Goal: Complete application form

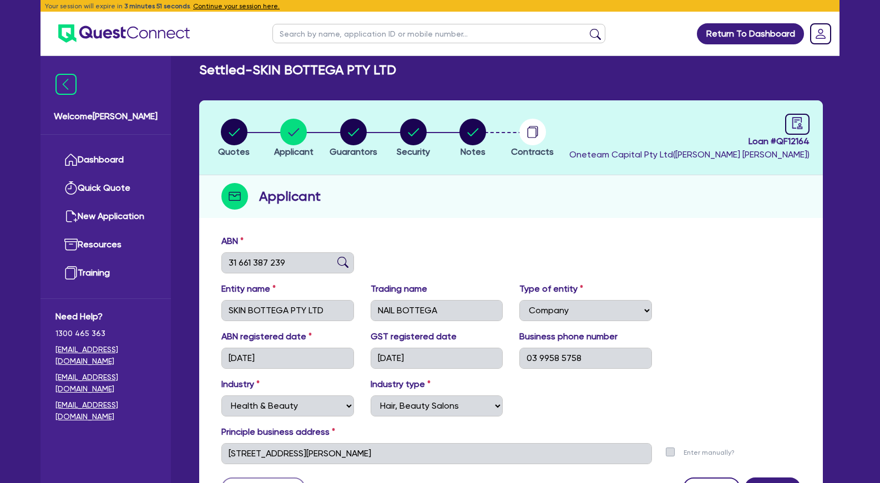
select select "COMPANY"
select select "HEALTH_BEAUTY"
select select "HAIR_BEAUTY_SALONS"
click at [238, 133] on circle "button" at bounding box center [234, 132] width 27 height 27
select select "Other"
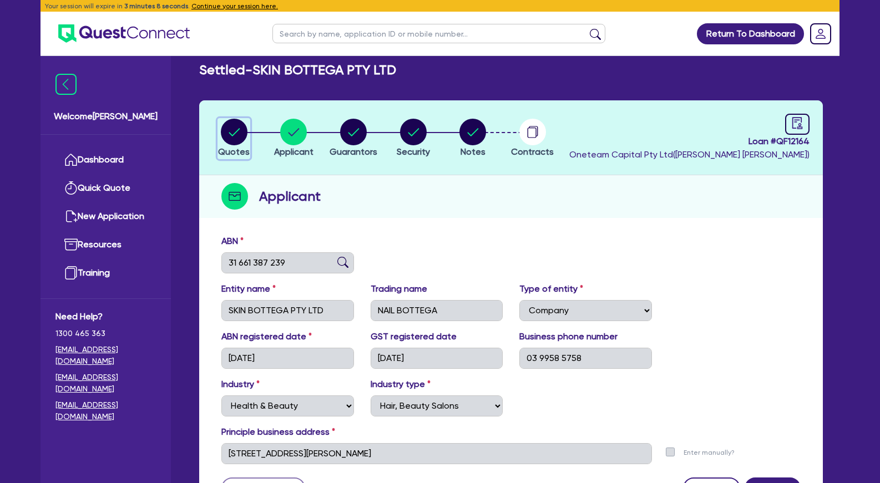
select select "TERTIARY_ASSETS"
select select "BEAUTY_EQUIPMENT"
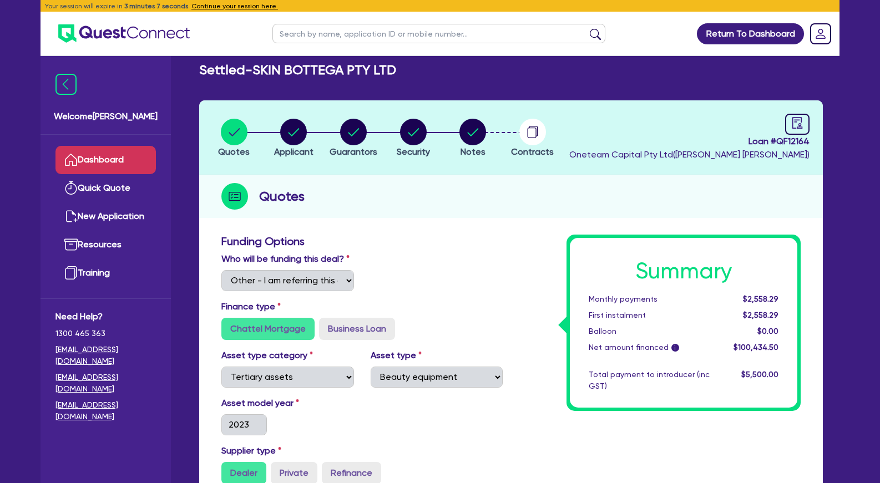
click at [122, 164] on link "Dashboard" at bounding box center [106, 160] width 100 height 28
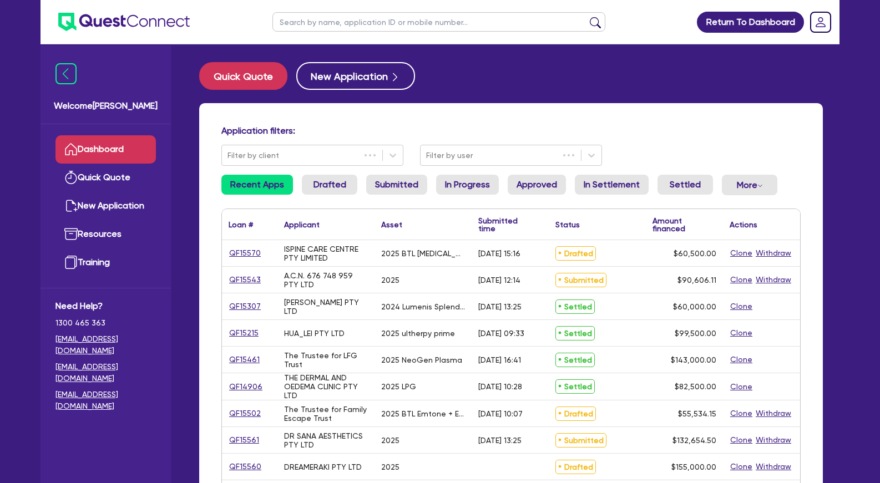
click at [334, 21] on input "text" at bounding box center [439, 21] width 333 height 19
click at [587, 17] on button "submit" at bounding box center [596, 25] width 18 height 16
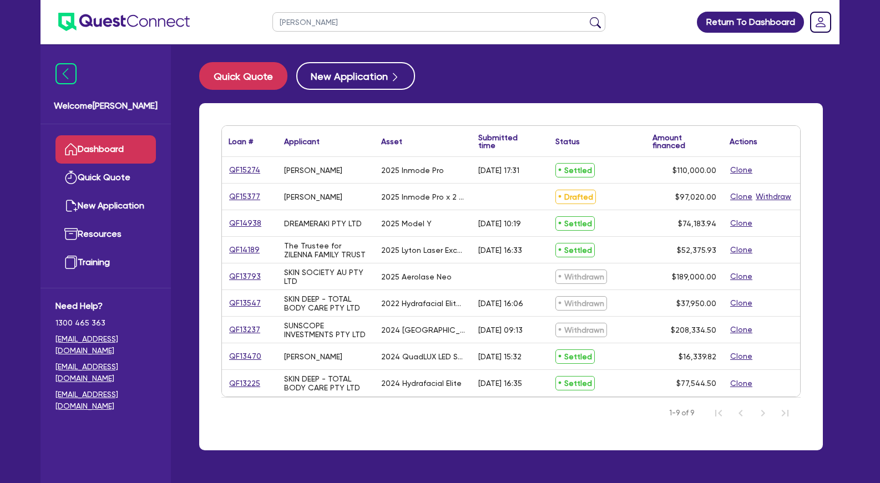
drag, startPoint x: 278, startPoint y: 21, endPoint x: 259, endPoint y: 21, distance: 18.9
click at [273, 21] on input "[PERSON_NAME]" at bounding box center [439, 21] width 333 height 19
type input "myskin"
click at [587, 17] on button "submit" at bounding box center [596, 25] width 18 height 16
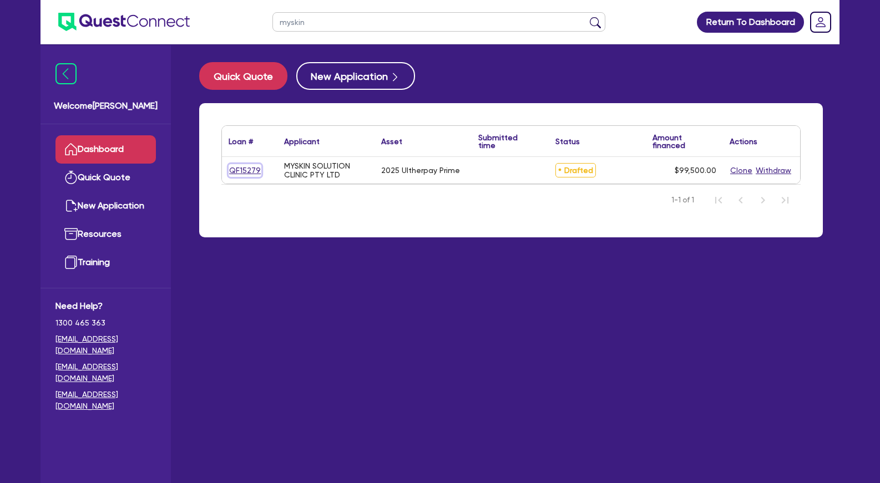
click at [250, 172] on link "QF15279" at bounding box center [245, 170] width 33 height 13
select select "Other"
select select "TERTIARY_ASSETS"
select select "BEAUTY_EQUIPMENT"
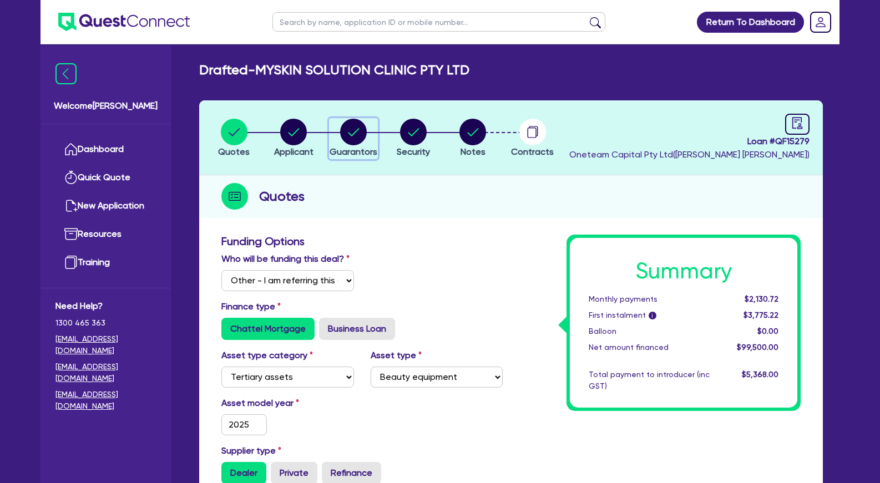
click at [349, 134] on icon "button" at bounding box center [353, 132] width 11 height 8
select select "MRS"
select select "[GEOGRAPHIC_DATA]"
select select "DE_FACTO"
select select "PROPERTY"
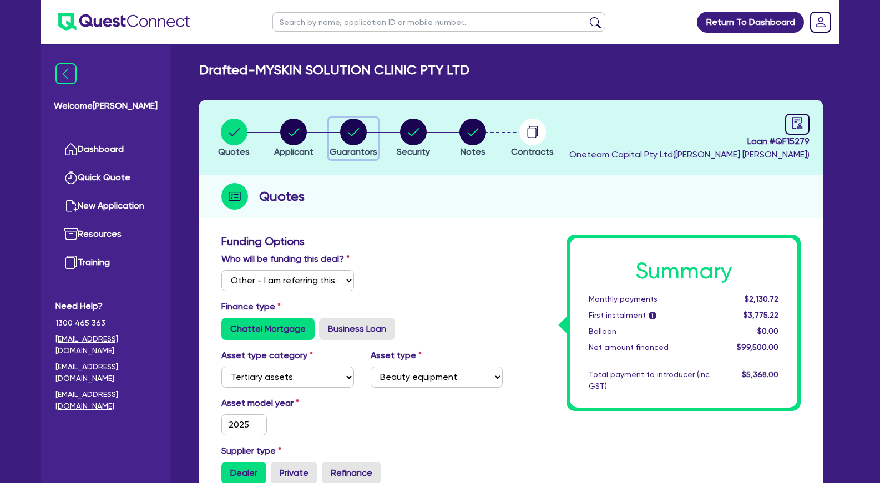
select select "CASH"
select select "VEHICLE"
select select "OTHER"
select select "MORTGAGE"
select select "VEHICLE_LOAN"
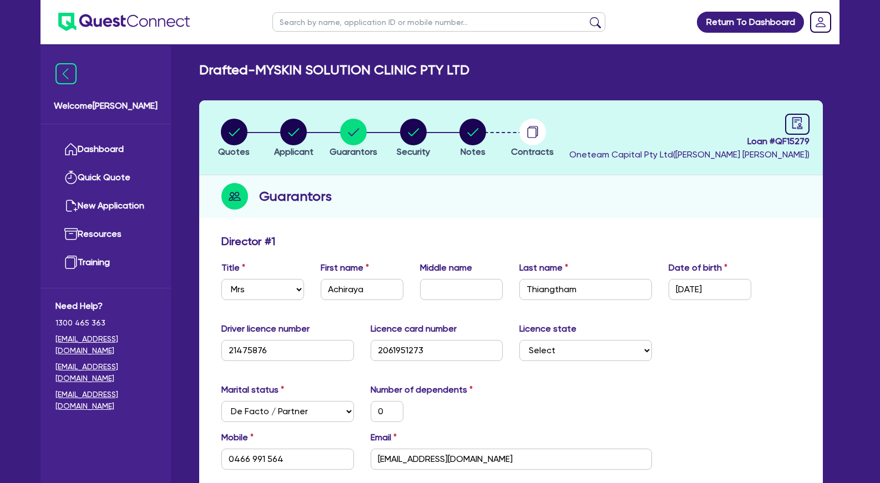
click at [325, 27] on input "text" at bounding box center [439, 21] width 333 height 19
paste input "QF15373"
type input "QF15373"
click button "submit" at bounding box center [596, 25] width 18 height 16
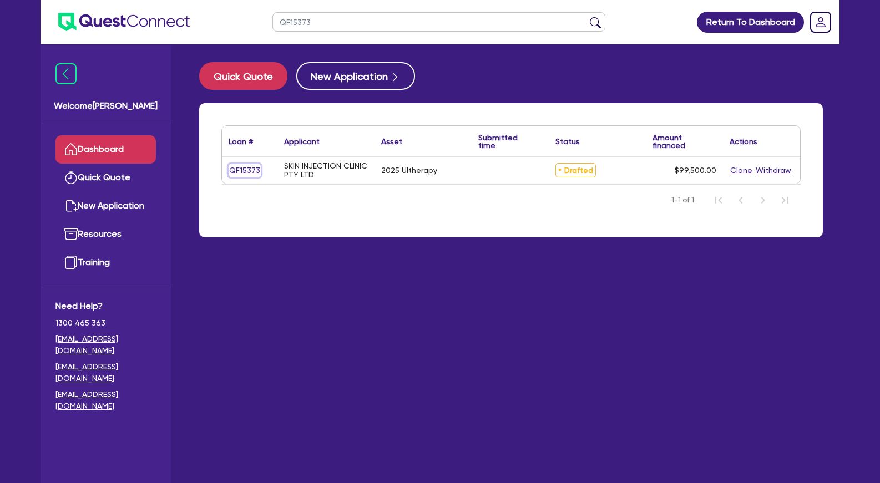
click at [255, 173] on link "QF15373" at bounding box center [245, 170] width 32 height 13
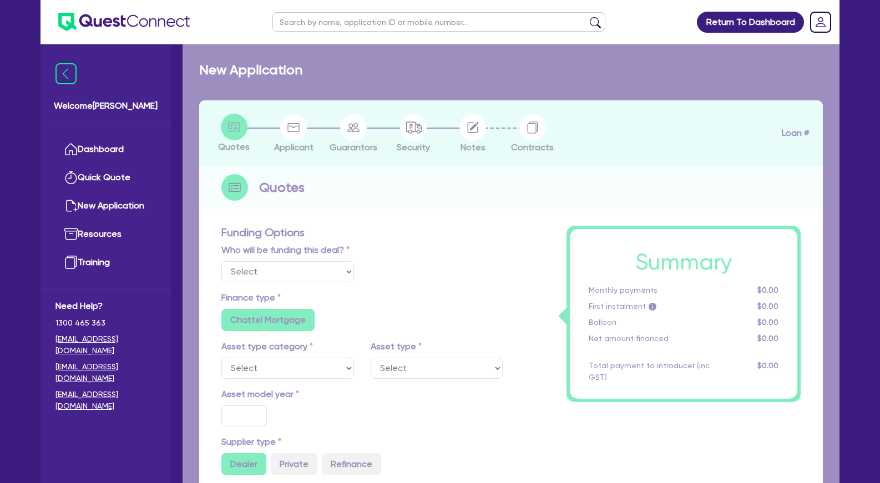
select select "Other"
select select "TERTIARY_ASSETS"
type input "2025"
radio input "true"
type input "104,500"
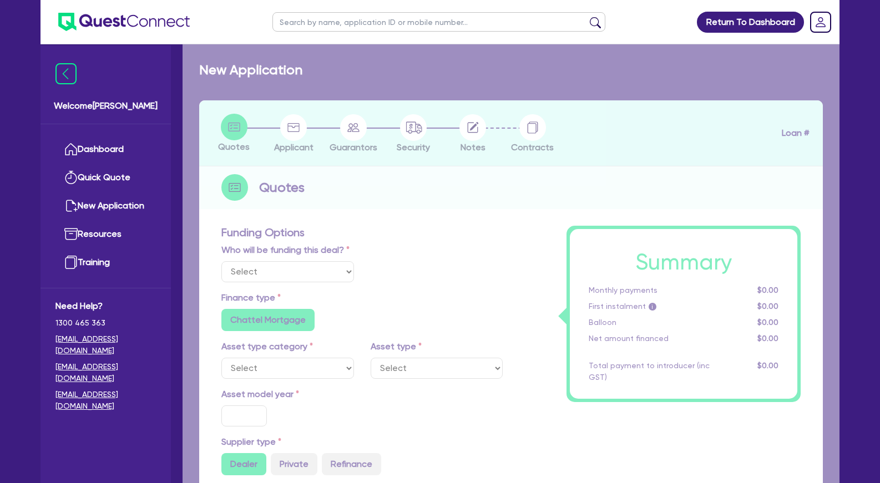
type input "5,000"
type input "5"
type input "4,975"
type input "10.5"
radio input "false"
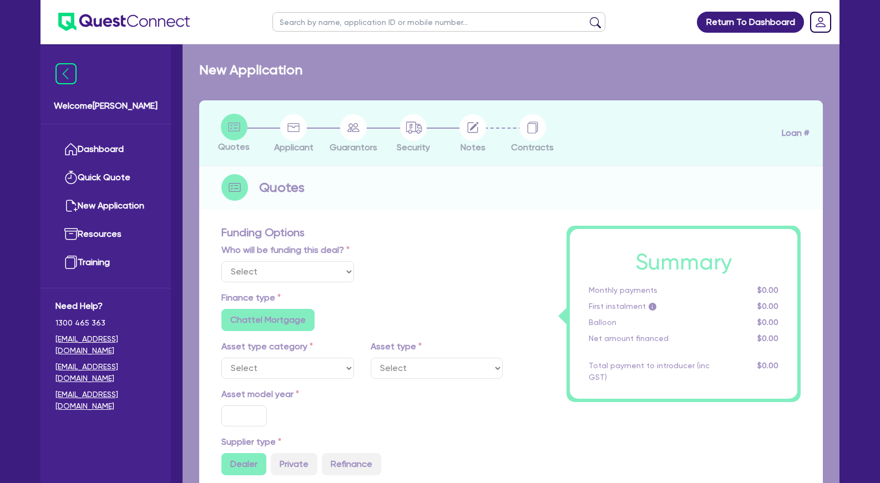
radio input "false"
select select "BEAUTY_EQUIPMENT"
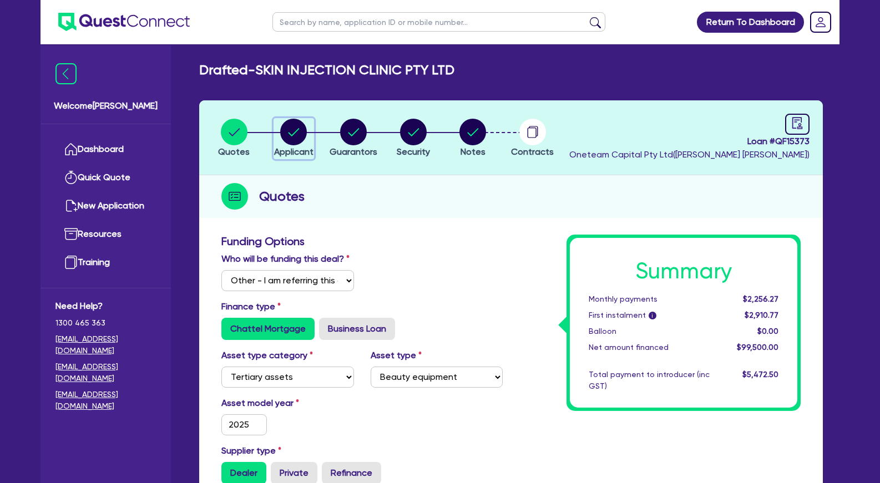
click at [300, 133] on circle "button" at bounding box center [293, 132] width 27 height 27
select select "COMPANY"
select select "HEALTH_BEAUTY"
select select "HAIR_BEAUTY_SALONS"
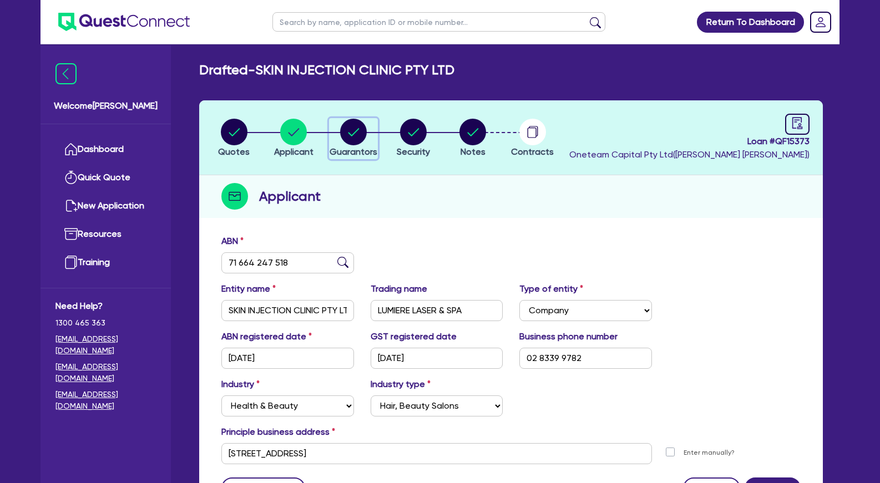
click at [362, 133] on circle "button" at bounding box center [353, 132] width 27 height 27
select select "MRS"
select select "[GEOGRAPHIC_DATA]"
select select "SINGLE"
select select "PROPERTY"
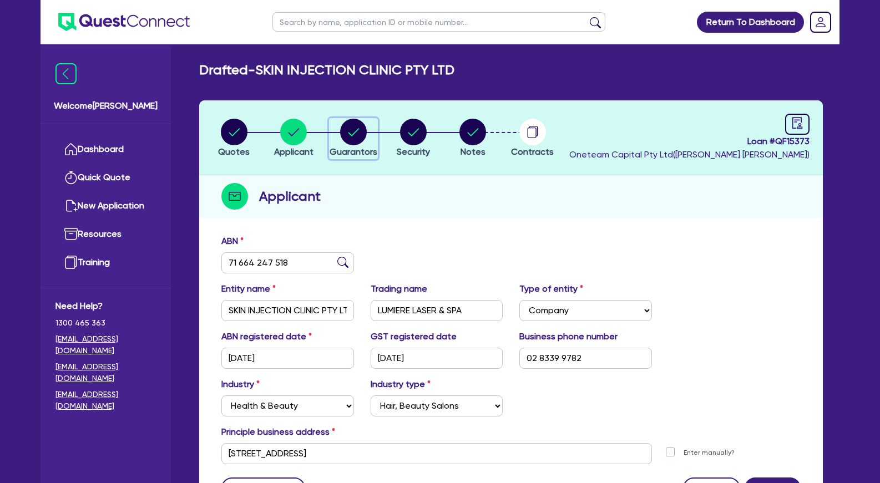
select select "CASH"
select select "VEHICLE"
select select "HOUSEHOLD_PERSONAL"
select select "MORTGAGE"
select select "VEHICLE_LOAN"
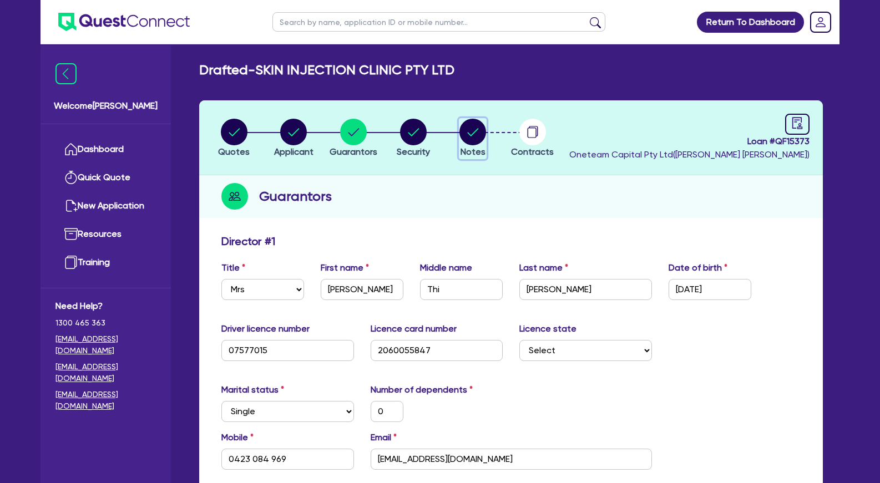
click at [476, 127] on circle "button" at bounding box center [473, 132] width 27 height 27
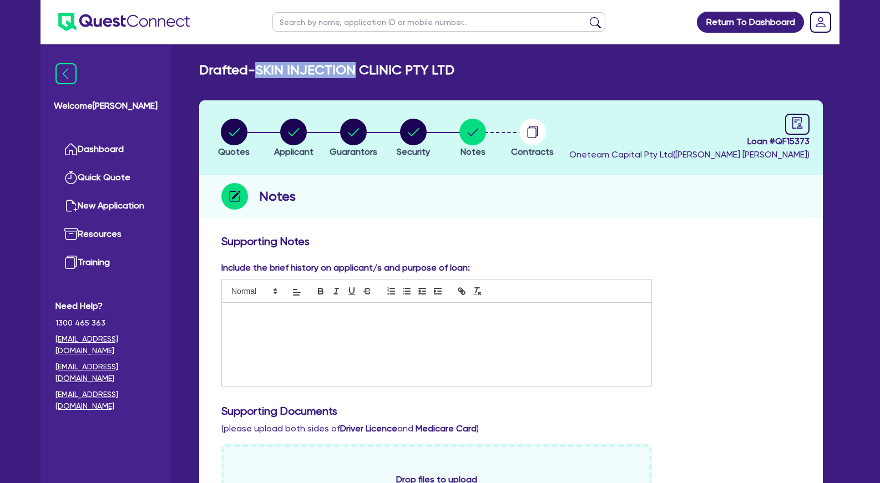
drag, startPoint x: 367, startPoint y: 67, endPoint x: 264, endPoint y: 66, distance: 103.2
click at [264, 66] on h2 "Drafted - SKIN INJECTION CLINIC PTY LTD" at bounding box center [326, 70] width 255 height 16
copy h2 "SKIN INJECTION"
click at [360, 133] on circle "button" at bounding box center [353, 132] width 27 height 27
select select "MRS"
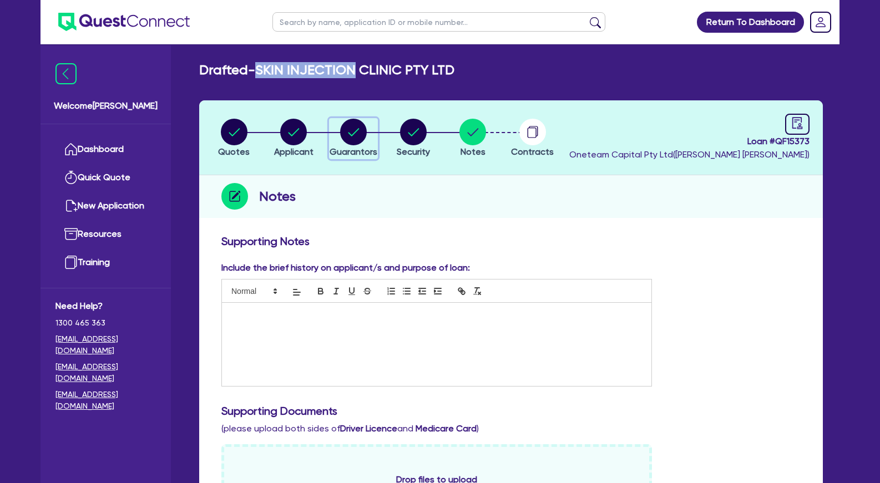
select select "[GEOGRAPHIC_DATA]"
select select "SINGLE"
select select "PROPERTY"
select select "CASH"
select select "VEHICLE"
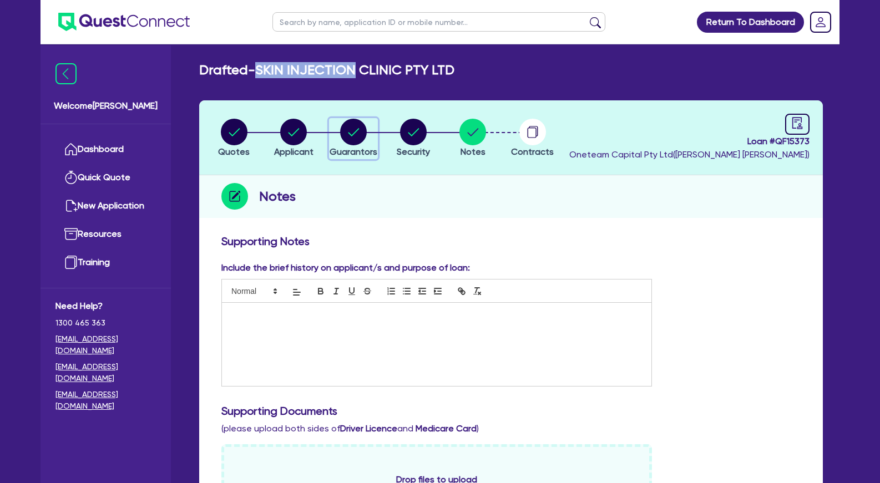
select select "HOUSEHOLD_PERSONAL"
select select "MORTGAGE"
select select "VEHICLE_LOAN"
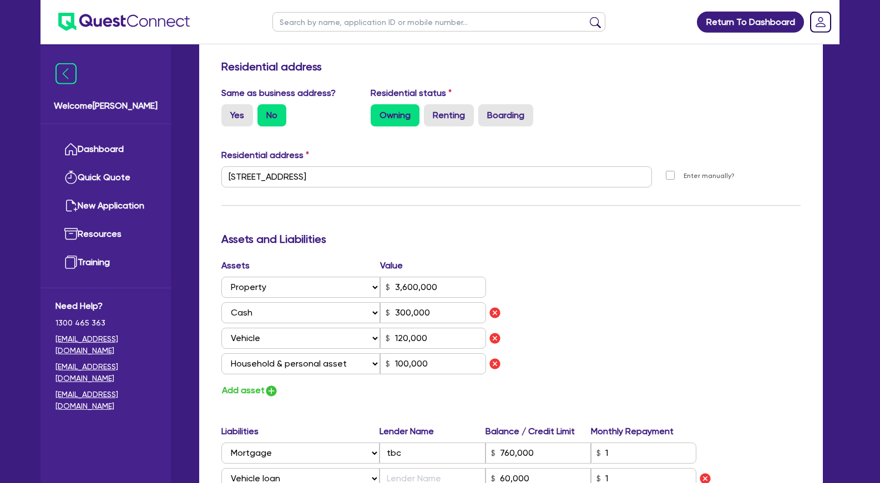
scroll to position [566, 0]
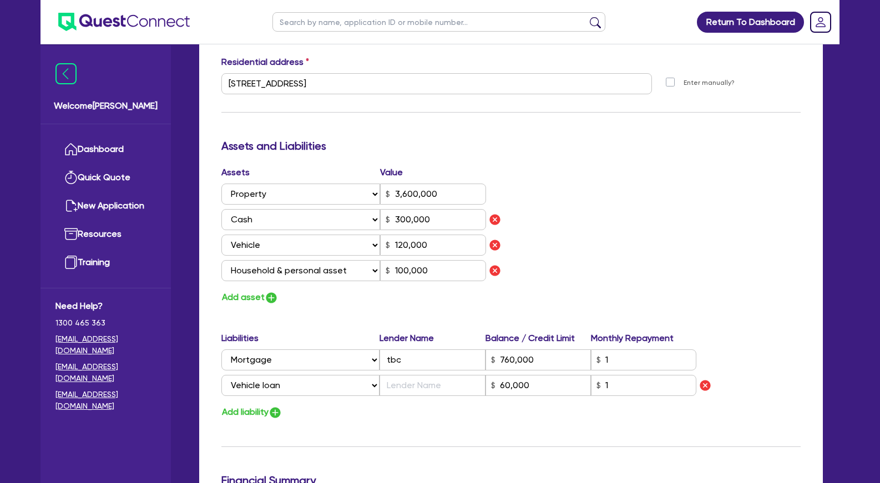
click at [583, 224] on div "Assets Value Select Asset Cash Property Investment property Vehicle Truck Trail…" at bounding box center [511, 235] width 596 height 139
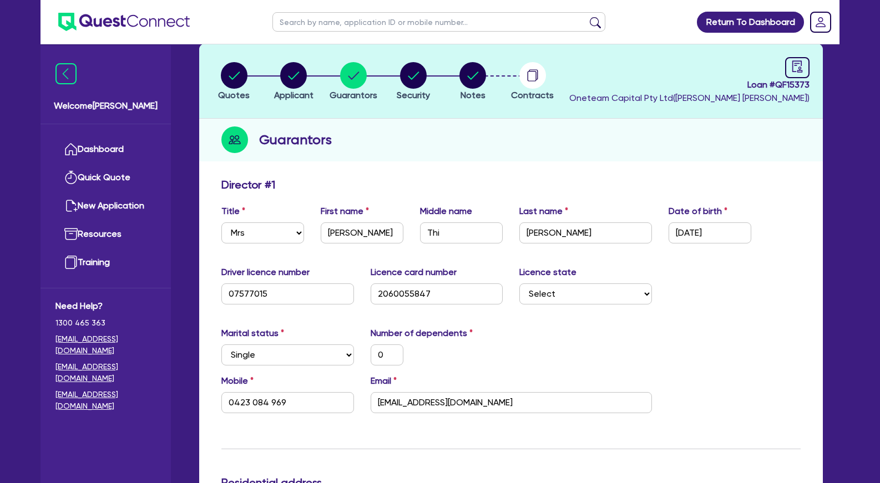
scroll to position [0, 0]
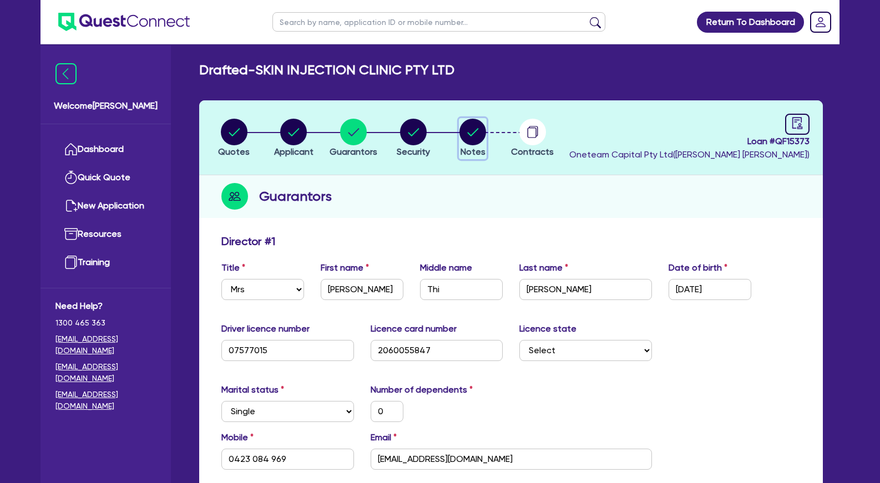
click at [473, 138] on circle "button" at bounding box center [473, 132] width 27 height 27
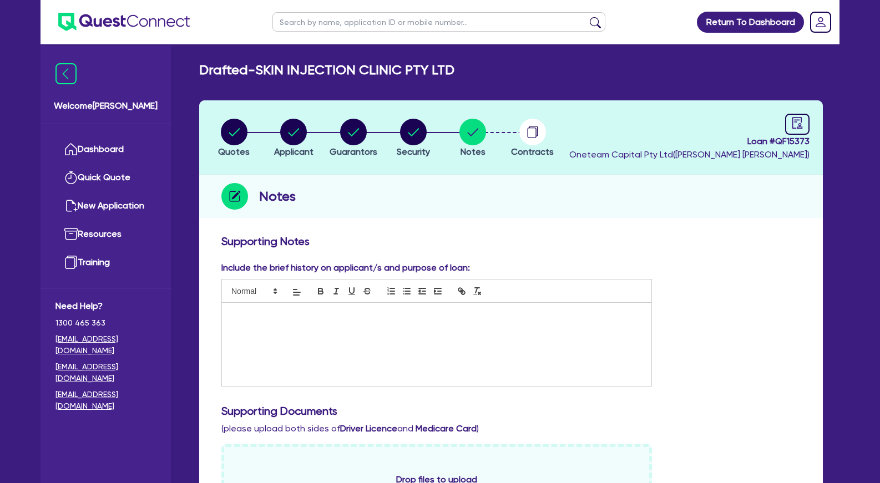
click at [340, 312] on p at bounding box center [436, 315] width 413 height 10
